Goal: Task Accomplishment & Management: Manage account settings

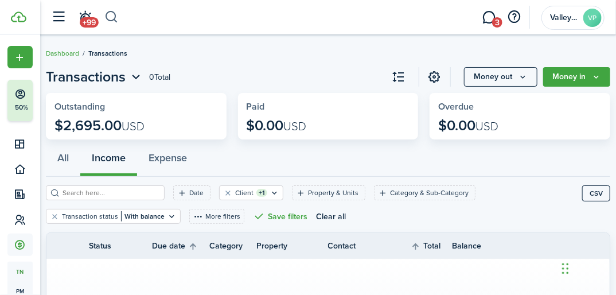
click at [110, 18] on button "button" at bounding box center [111, 16] width 14 height 19
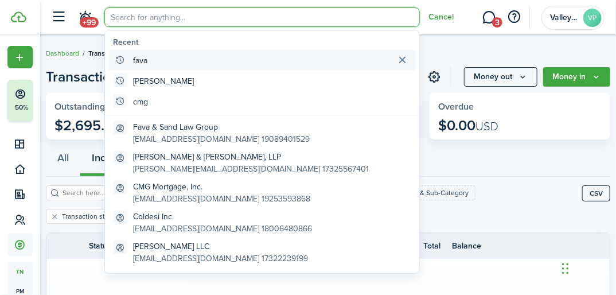
click at [142, 60] on global-search-item-title "fava" at bounding box center [140, 60] width 14 height 12
type input "fava"
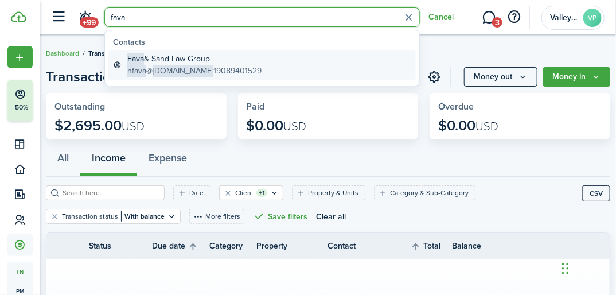
click at [136, 64] on span "Fava" at bounding box center [135, 59] width 17 height 12
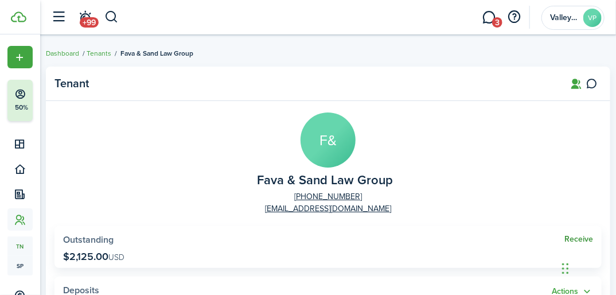
click at [567, 239] on link "Receive" at bounding box center [578, 239] width 29 height 9
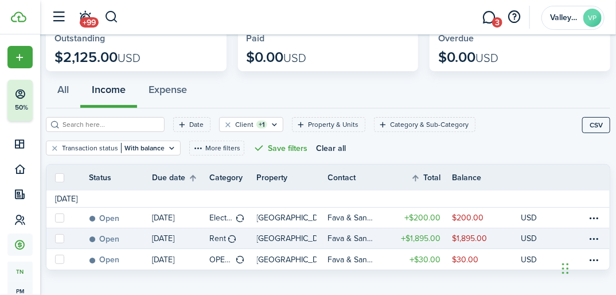
scroll to position [80, 0]
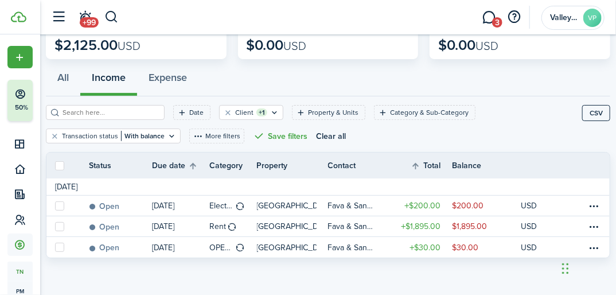
click at [56, 166] on label at bounding box center [59, 165] width 9 height 9
click at [55, 166] on input "checkbox" at bounding box center [54, 165] width 1 height 1
checkbox input "true"
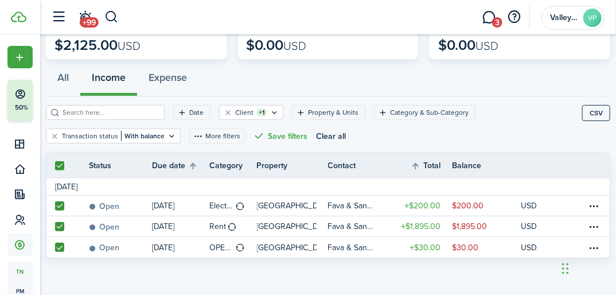
checkbox input "true"
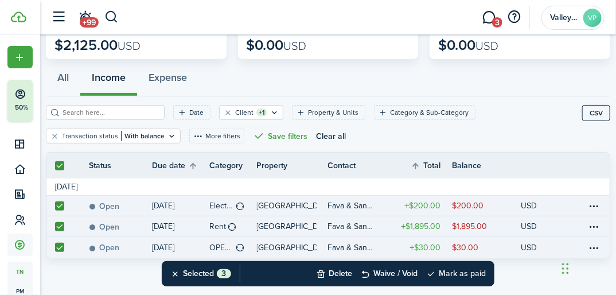
click at [459, 270] on button "Mark as paid" at bounding box center [456, 273] width 60 height 25
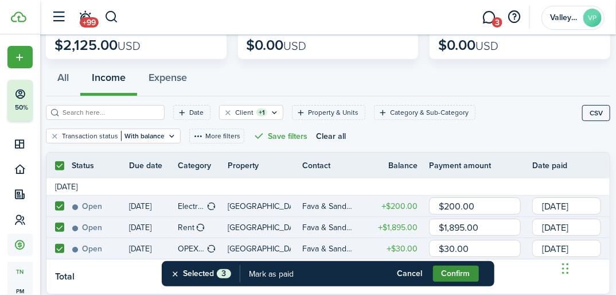
click at [459, 270] on button "Confirm" at bounding box center [456, 273] width 46 height 16
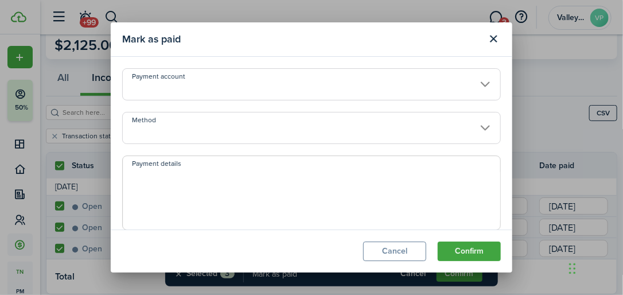
click at [197, 129] on input "Method" at bounding box center [311, 128] width 378 height 32
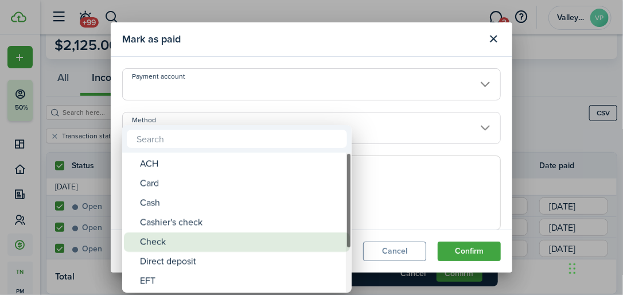
click at [170, 241] on div "Check" at bounding box center [241, 241] width 203 height 19
type input "Check"
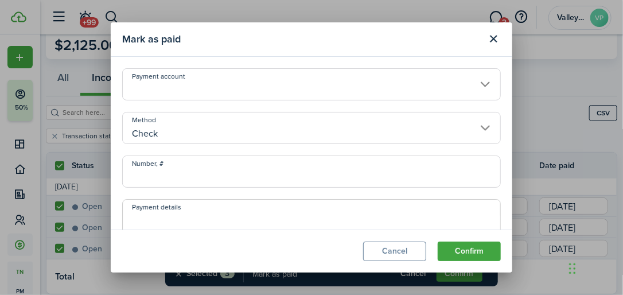
click at [159, 169] on input "Number, #" at bounding box center [311, 171] width 378 height 32
type input "3124"
click at [456, 245] on button "Confirm" at bounding box center [469, 250] width 63 height 19
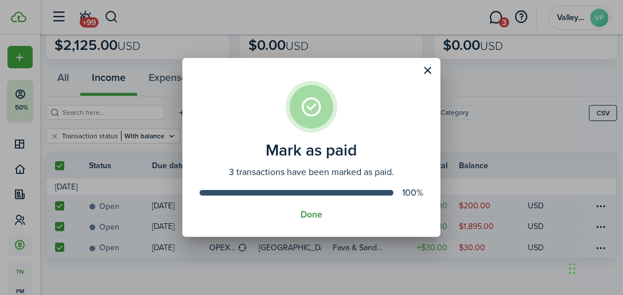
click at [307, 210] on button "Done" at bounding box center [311, 214] width 22 height 10
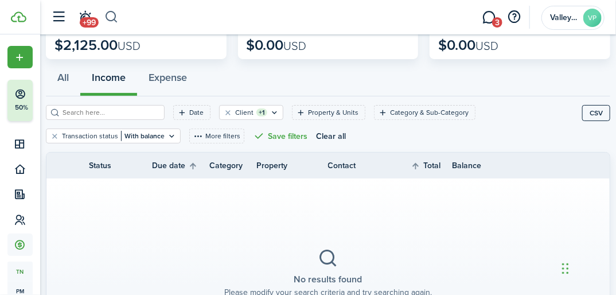
click at [117, 14] on button "button" at bounding box center [111, 16] width 14 height 19
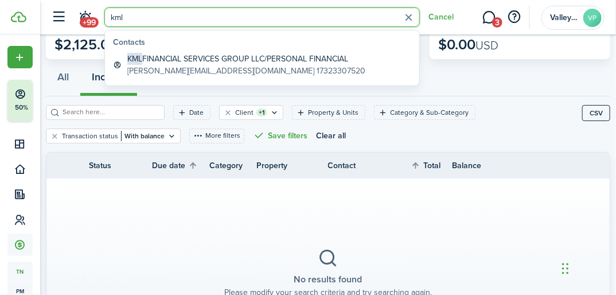
type input "kml"
click at [169, 49] on global-search-list-section "Contacts KML FINANCIAL SERVICES GROUP LLC/PERSONAL FINANCIAL [PERSON_NAME][EMAI…" at bounding box center [262, 57] width 314 height 55
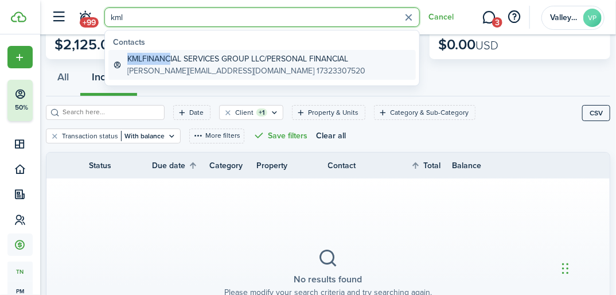
drag, startPoint x: 169, startPoint y: 49, endPoint x: 163, endPoint y: 61, distance: 13.3
click at [163, 61] on global-search-item-title "KML FINANCIAL SERVICES GROUP LLC/PERSONAL FINANCIAL" at bounding box center [246, 59] width 238 height 12
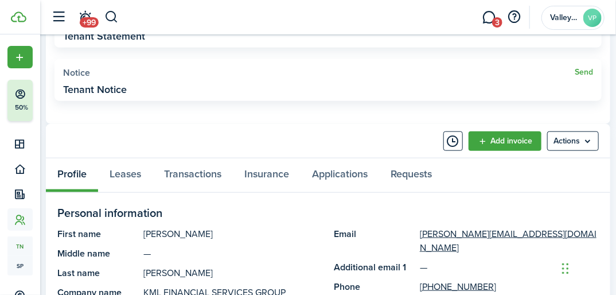
scroll to position [413, 0]
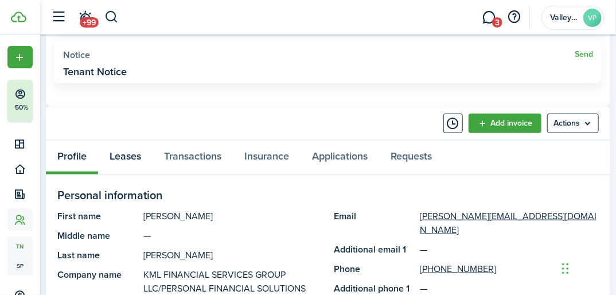
click at [121, 156] on link "Leases" at bounding box center [125, 157] width 54 height 34
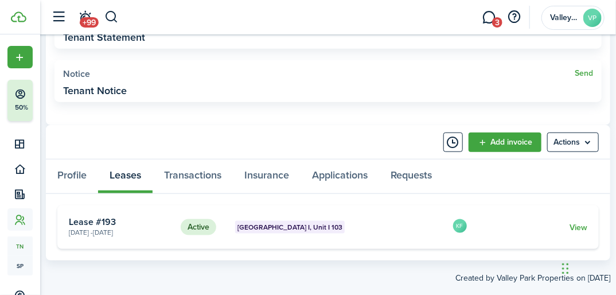
scroll to position [415, 0]
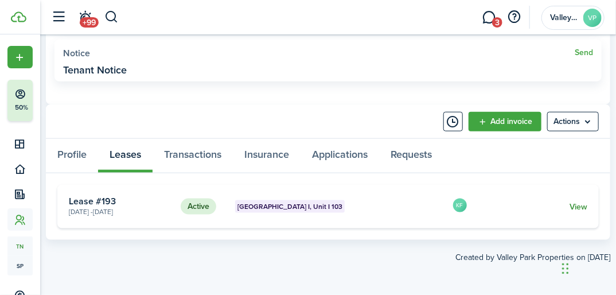
click at [578, 206] on link "View" at bounding box center [578, 207] width 18 height 12
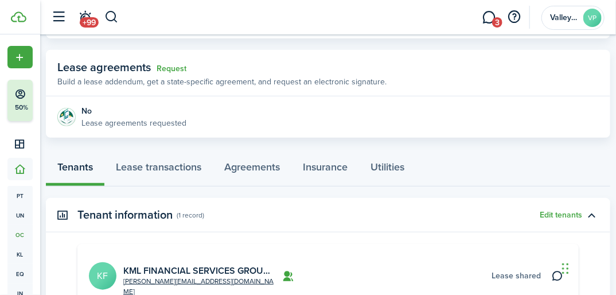
scroll to position [229, 0]
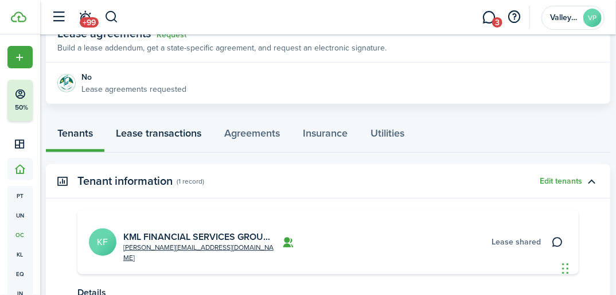
click at [126, 132] on link "Lease transactions" at bounding box center [158, 135] width 108 height 34
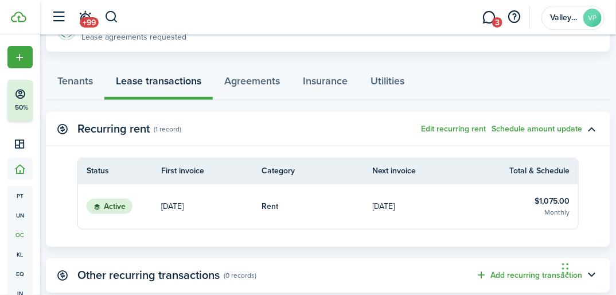
scroll to position [275, 0]
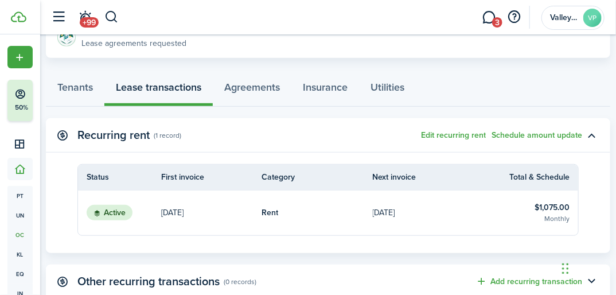
click at [544, 202] on table-info-title "$1,075.00" at bounding box center [551, 207] width 35 height 12
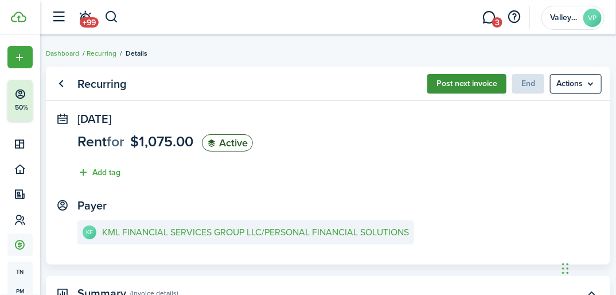
click at [472, 83] on button "Post next invoice" at bounding box center [466, 83] width 79 height 19
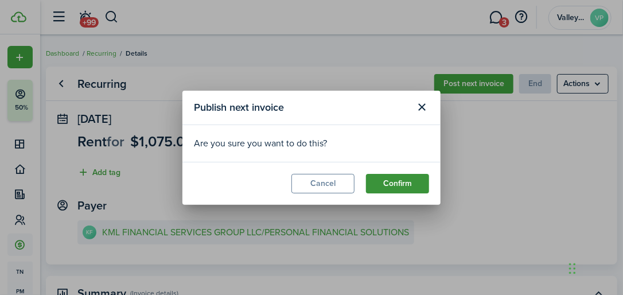
click at [399, 180] on button "Confirm" at bounding box center [397, 183] width 63 height 19
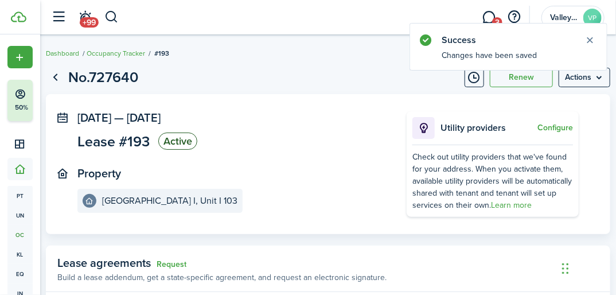
scroll to position [229, 0]
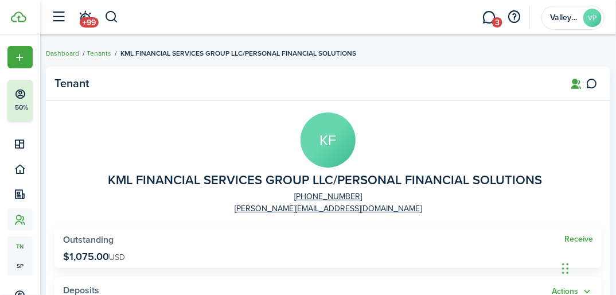
scroll to position [46, 0]
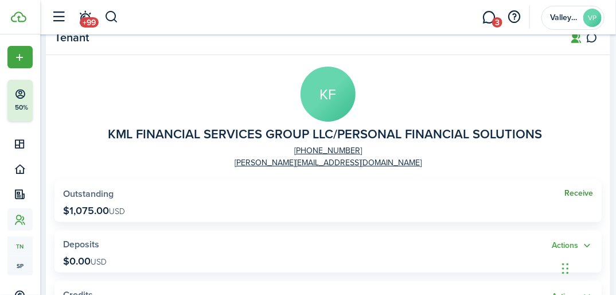
click at [568, 191] on link "Receive" at bounding box center [578, 193] width 29 height 9
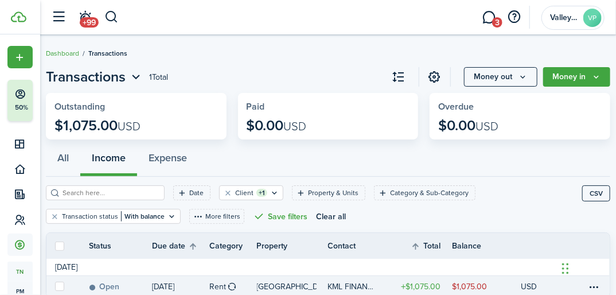
click at [58, 285] on label at bounding box center [59, 286] width 9 height 9
click at [55, 286] on input "checkbox" at bounding box center [54, 286] width 1 height 1
checkbox input "true"
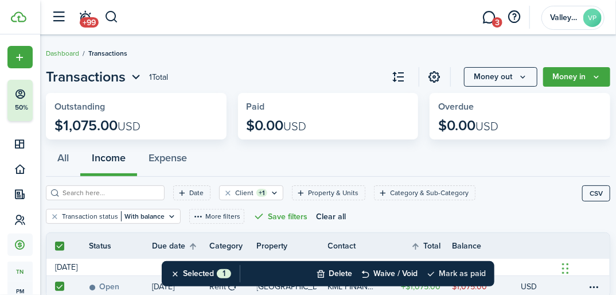
click at [465, 268] on button "Mark as paid" at bounding box center [456, 273] width 60 height 25
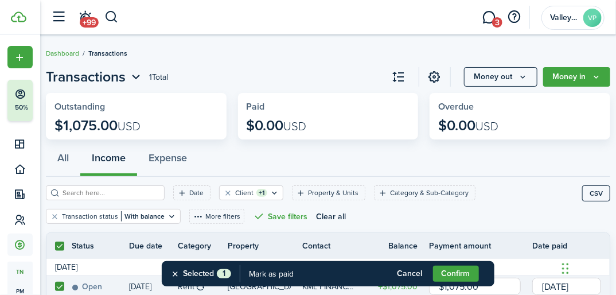
click at [465, 268] on button "Confirm" at bounding box center [456, 273] width 46 height 16
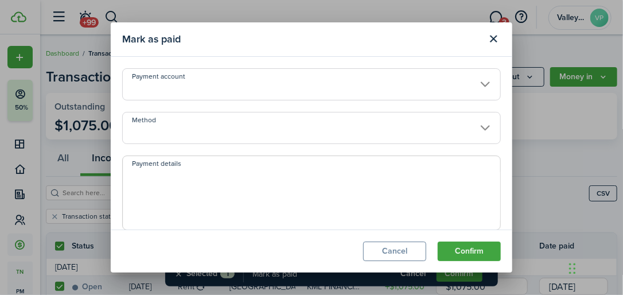
click at [150, 130] on input "Method" at bounding box center [311, 128] width 378 height 32
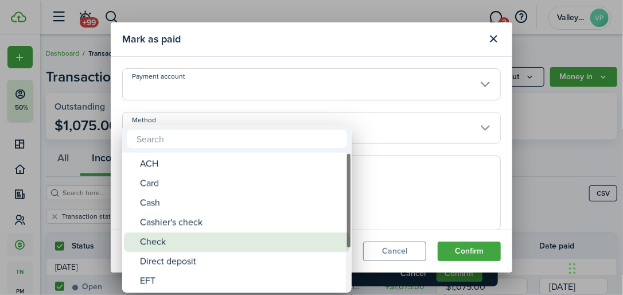
click at [147, 248] on div "Check" at bounding box center [241, 241] width 203 height 19
type input "Check"
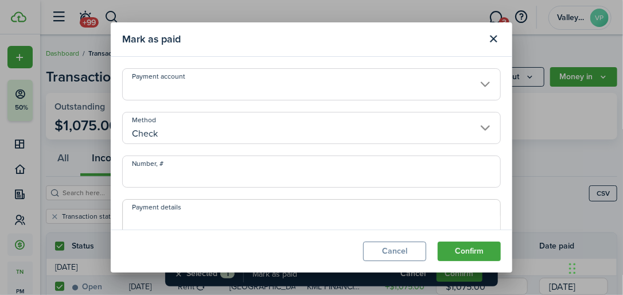
click at [149, 179] on input "Number, #" at bounding box center [311, 171] width 378 height 32
type input "1213"
click at [458, 254] on button "Confirm" at bounding box center [469, 250] width 63 height 19
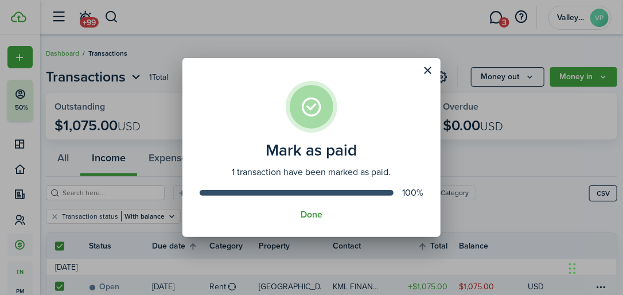
click at [310, 213] on button "Done" at bounding box center [311, 214] width 22 height 10
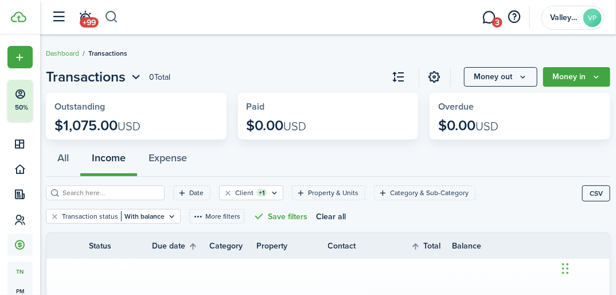
click at [111, 15] on button "button" at bounding box center [111, 16] width 14 height 19
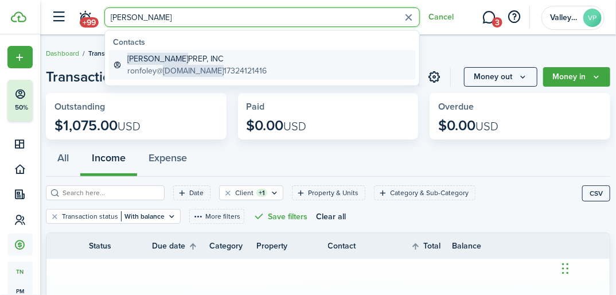
type input "[PERSON_NAME]"
click at [173, 62] on global-search-item-title "[PERSON_NAME] PREP, INC" at bounding box center [196, 59] width 139 height 12
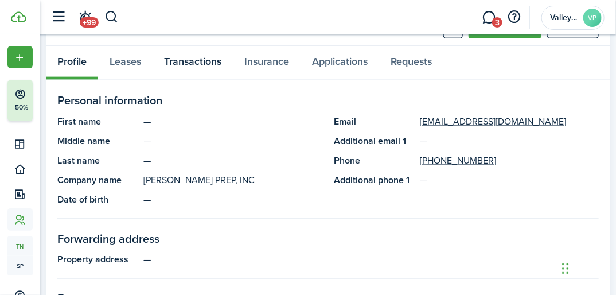
scroll to position [505, 0]
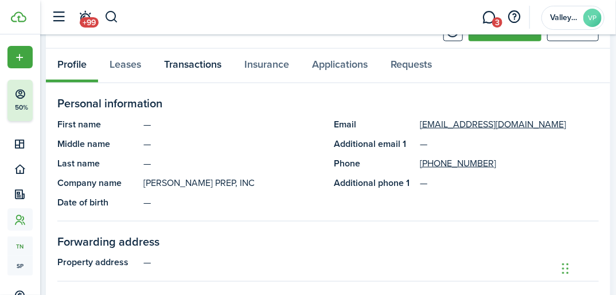
click at [193, 63] on link "Transactions" at bounding box center [193, 66] width 80 height 34
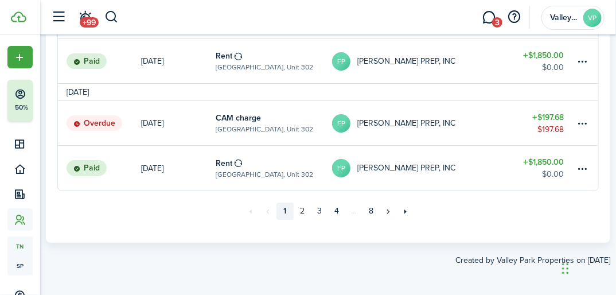
scroll to position [1505, 0]
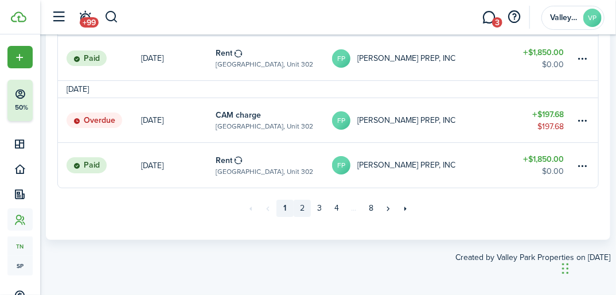
click at [303, 208] on link "2" at bounding box center [302, 208] width 17 height 17
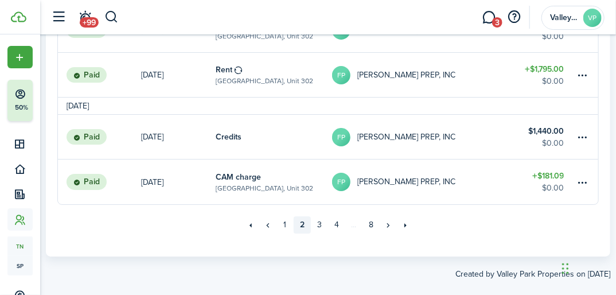
scroll to position [1487, 0]
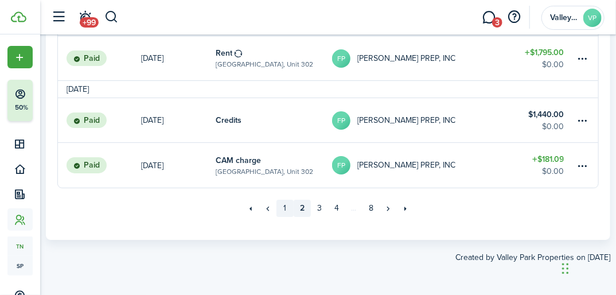
click at [286, 207] on link "1" at bounding box center [284, 208] width 17 height 17
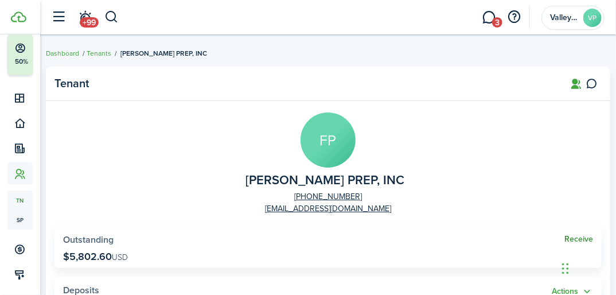
click at [570, 238] on link "Receive" at bounding box center [578, 239] width 29 height 9
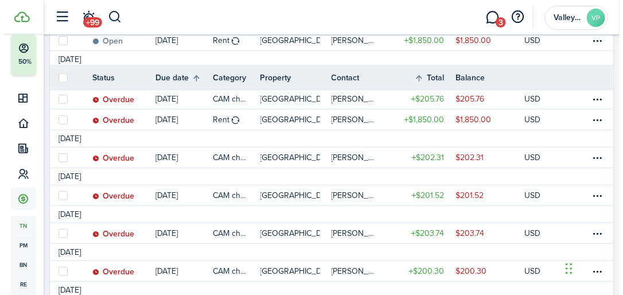
scroll to position [229, 0]
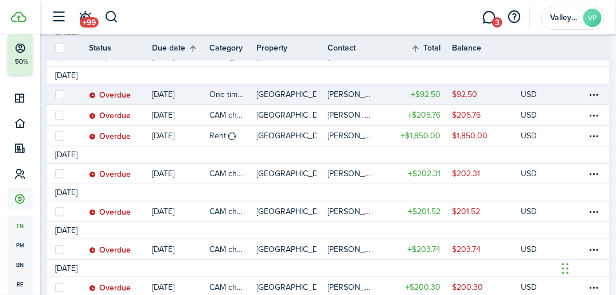
click at [56, 92] on label at bounding box center [59, 94] width 9 height 9
click at [55, 94] on input "checkbox" at bounding box center [54, 94] width 1 height 1
checkbox input "true"
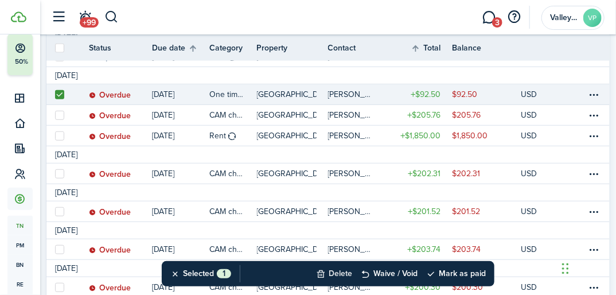
click at [335, 272] on button "Delete" at bounding box center [334, 273] width 36 height 25
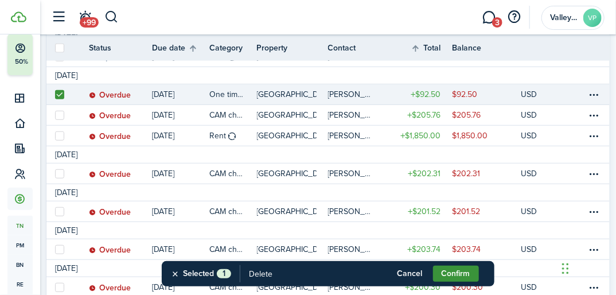
click at [470, 276] on button "Confirm" at bounding box center [456, 273] width 46 height 16
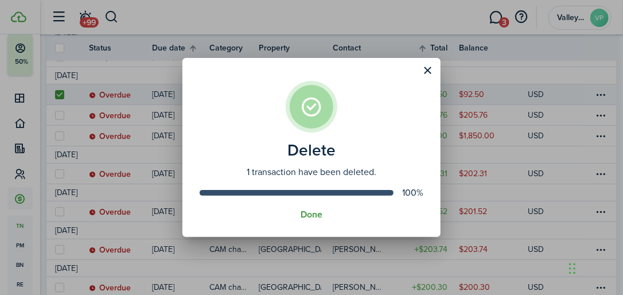
click at [312, 215] on button "Done" at bounding box center [311, 214] width 22 height 10
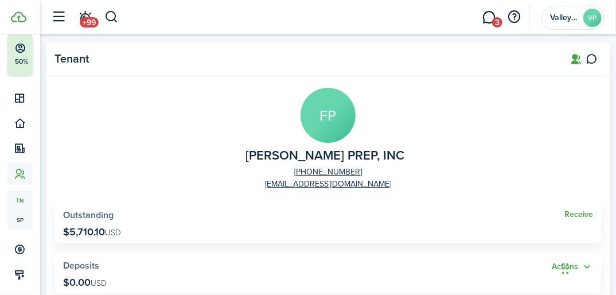
scroll to position [46, 0]
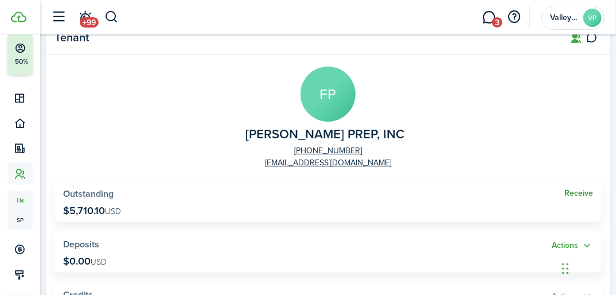
click at [576, 196] on link "Receive" at bounding box center [578, 193] width 29 height 9
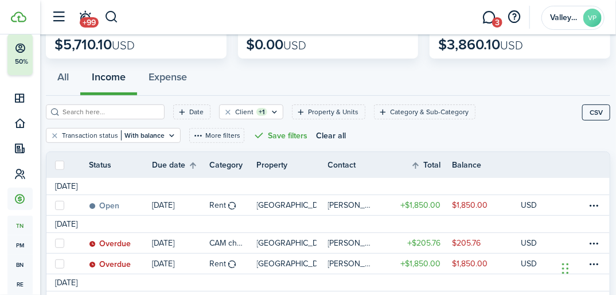
scroll to position [92, 0]
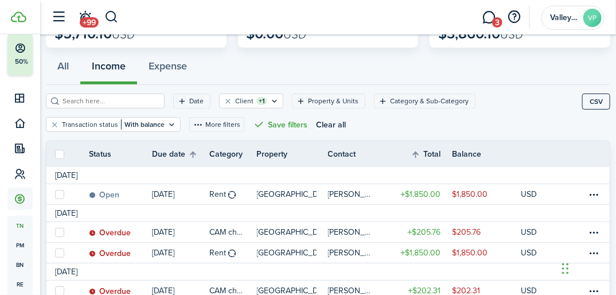
click at [59, 150] on label at bounding box center [59, 154] width 9 height 9
click at [55, 154] on input "checkbox" at bounding box center [54, 154] width 1 height 1
checkbox input "true"
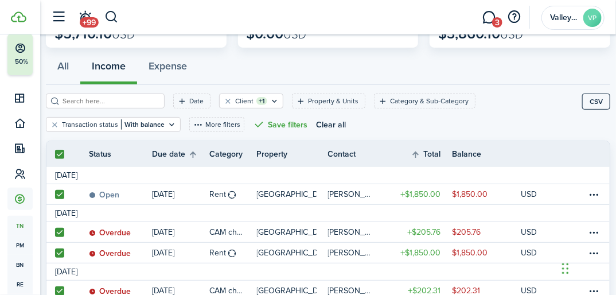
checkbox input "true"
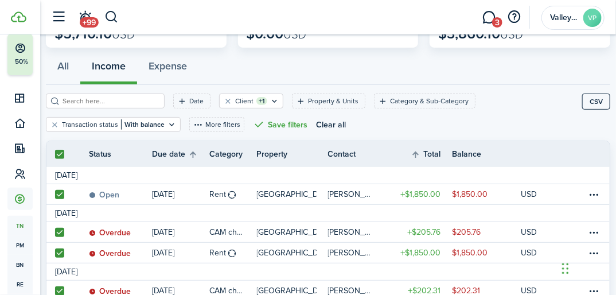
checkbox input "true"
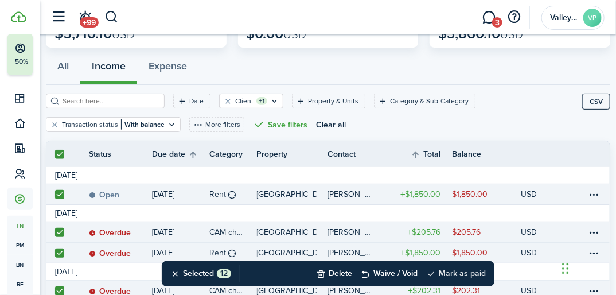
click at [461, 271] on button "Mark as paid" at bounding box center [456, 273] width 60 height 25
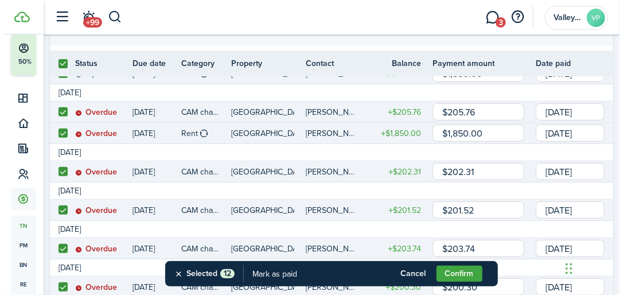
scroll to position [229, 0]
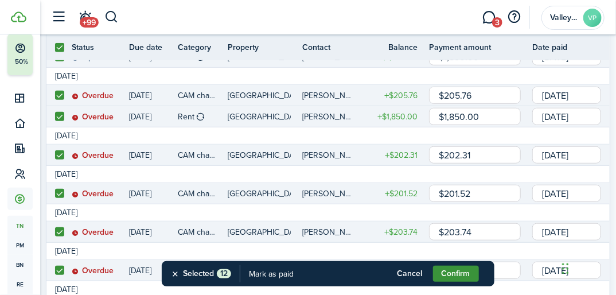
click at [444, 272] on button "Confirm" at bounding box center [456, 273] width 46 height 16
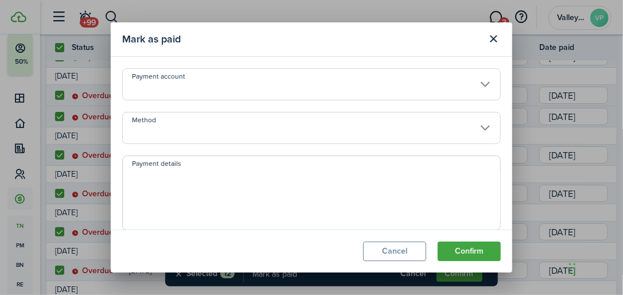
click at [151, 130] on input "Method" at bounding box center [311, 128] width 378 height 32
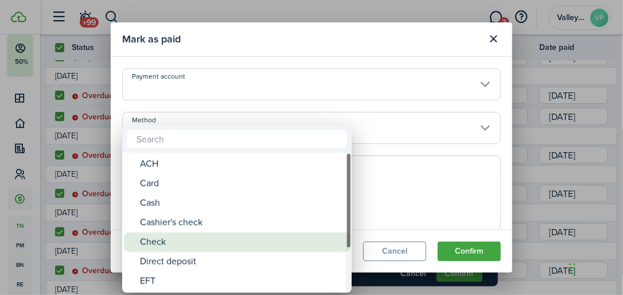
click at [145, 240] on div "Check" at bounding box center [241, 241] width 203 height 19
type input "Check"
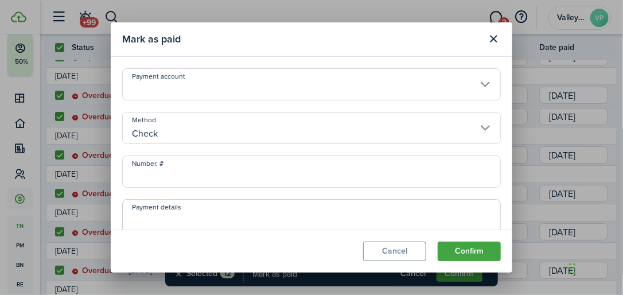
click at [158, 167] on input "Number, #" at bounding box center [311, 171] width 378 height 32
type input "42601734"
click at [457, 257] on button "Confirm" at bounding box center [469, 250] width 63 height 19
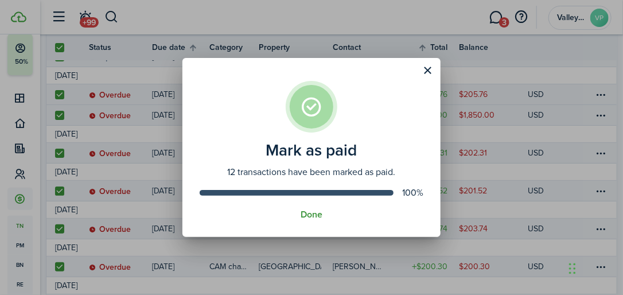
click at [306, 213] on button "Done" at bounding box center [311, 214] width 22 height 10
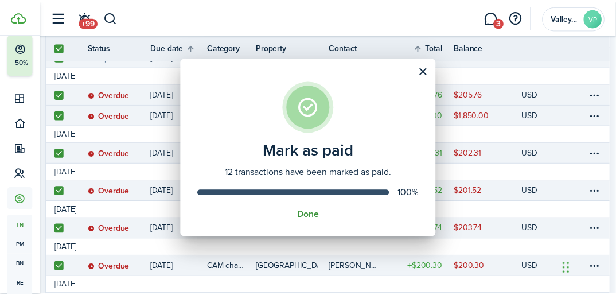
scroll to position [190, 0]
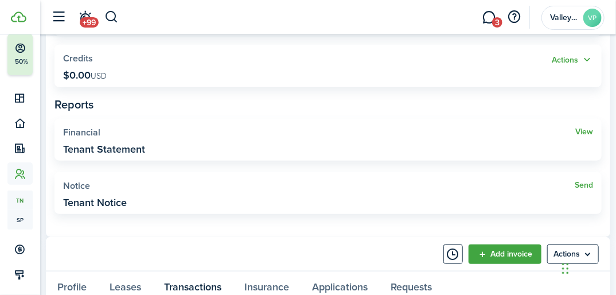
scroll to position [321, 0]
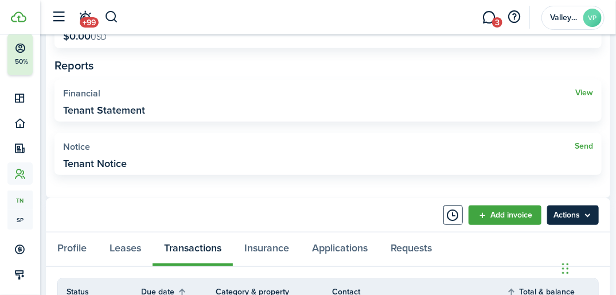
click at [557, 210] on menu-btn "Actions" at bounding box center [573, 214] width 52 height 19
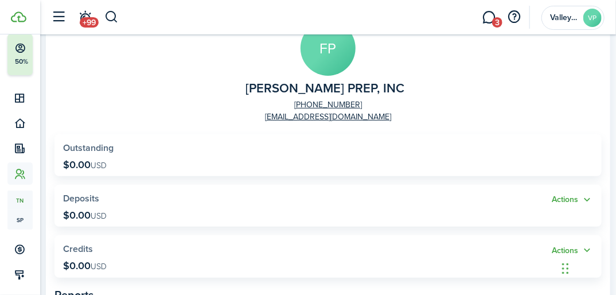
scroll to position [0, 0]
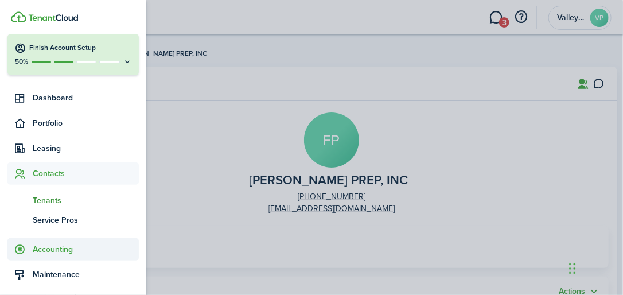
click at [48, 249] on span "Accounting" at bounding box center [86, 249] width 106 height 12
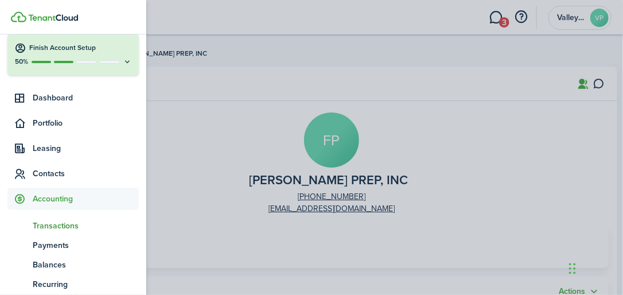
click at [52, 226] on span "Transactions" at bounding box center [86, 226] width 106 height 12
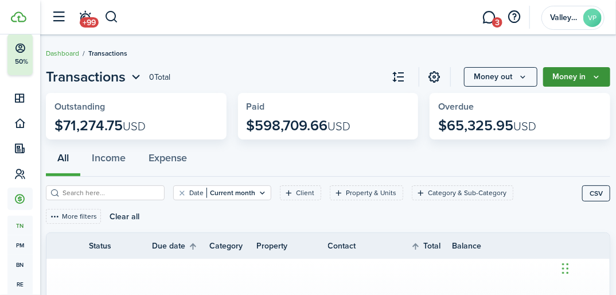
click at [589, 79] on button "Money in" at bounding box center [576, 76] width 67 height 19
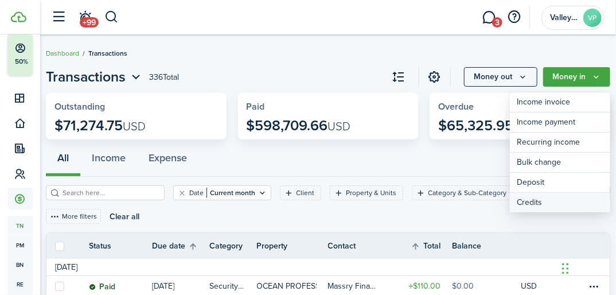
click at [521, 202] on link "Credits" at bounding box center [560, 202] width 100 height 19
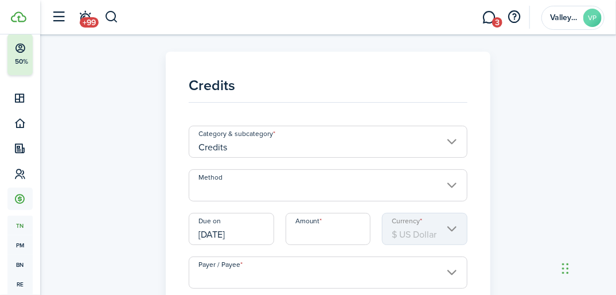
click at [218, 179] on input "Method" at bounding box center [328, 185] width 279 height 32
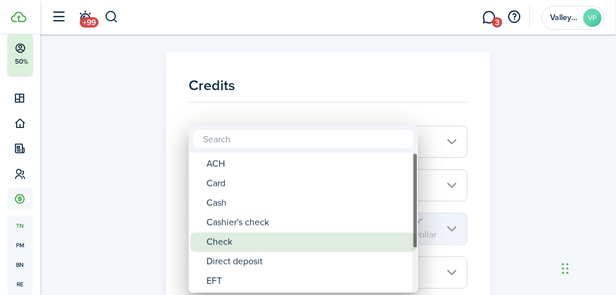
click at [214, 244] on div "Check" at bounding box center [307, 241] width 203 height 19
type input "Check"
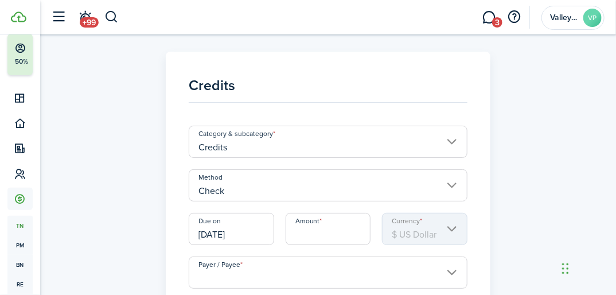
click at [292, 233] on input "Amount" at bounding box center [328, 229] width 85 height 32
click at [282, 264] on input "Payer / Payee" at bounding box center [328, 272] width 279 height 32
type input "$2,170.50"
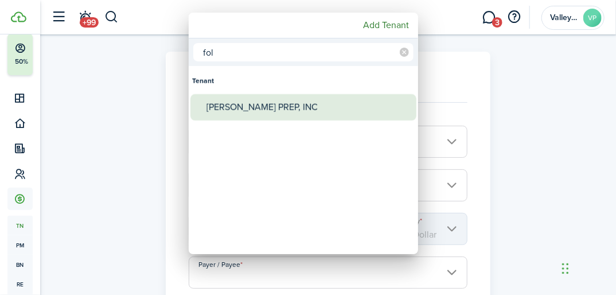
type input "fol"
click at [241, 96] on div "[PERSON_NAME] PREP, INC" at bounding box center [307, 107] width 203 height 26
type input "[PERSON_NAME] PREP, INC"
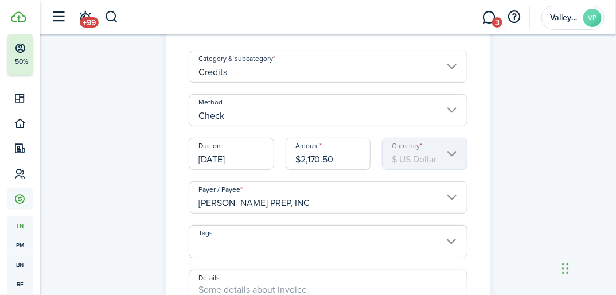
scroll to position [92, 0]
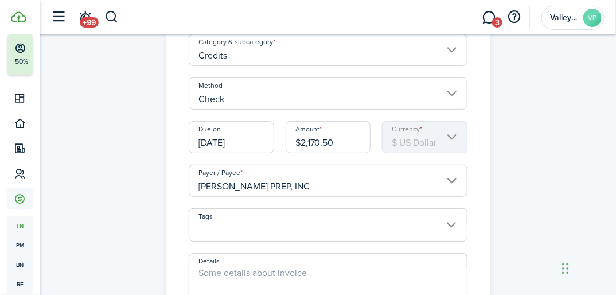
click at [278, 263] on span at bounding box center [328, 290] width 279 height 75
click at [278, 257] on span at bounding box center [328, 290] width 279 height 75
click at [267, 268] on textarea "Details" at bounding box center [328, 293] width 278 height 55
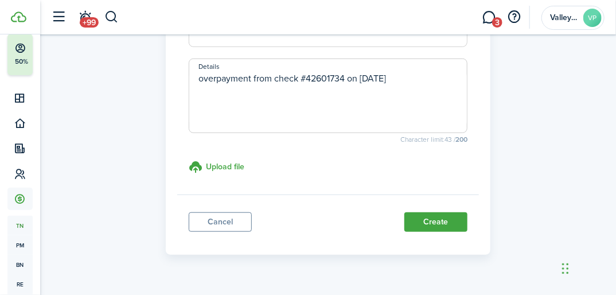
scroll to position [311, 0]
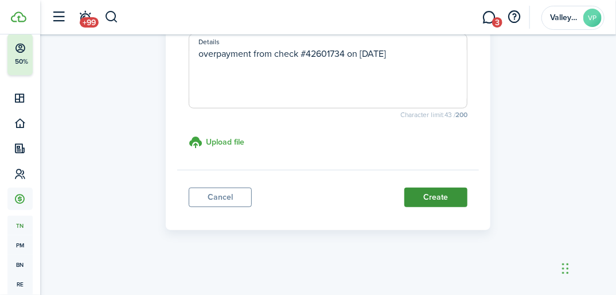
type textarea "overpayment from check #42601734 on [DATE]"
click at [436, 201] on button "Create" at bounding box center [435, 197] width 63 height 19
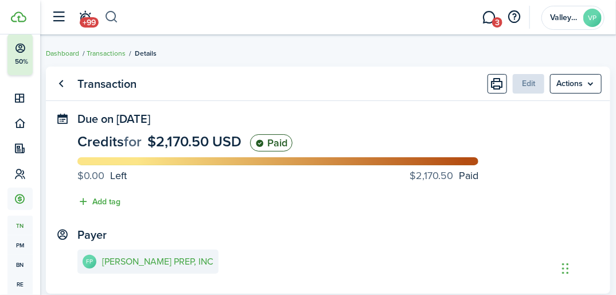
click at [111, 18] on button "button" at bounding box center [111, 16] width 14 height 19
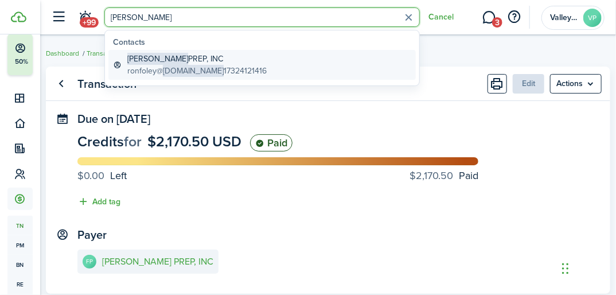
type input "[PERSON_NAME]"
click at [163, 62] on global-search-item-title "[PERSON_NAME] PREP, INC" at bounding box center [196, 59] width 139 height 12
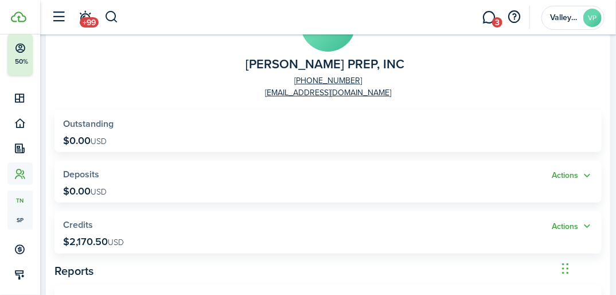
scroll to position [138, 0]
